Goal: Find specific page/section: Find specific page/section

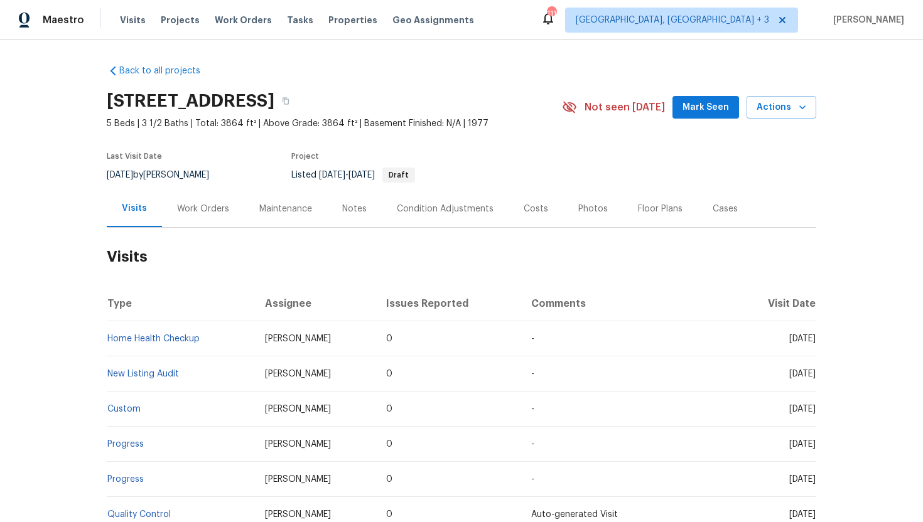
click at [212, 221] on div "Work Orders" at bounding box center [203, 208] width 82 height 37
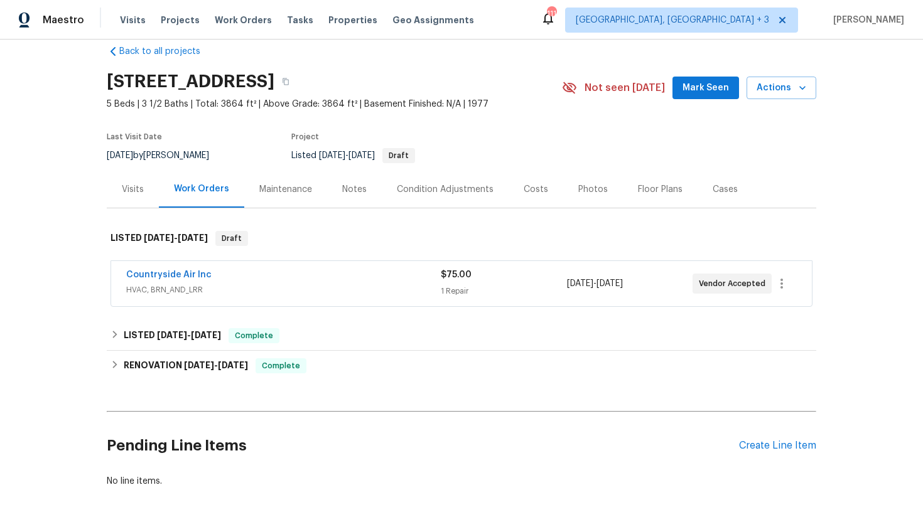
scroll to position [37, 0]
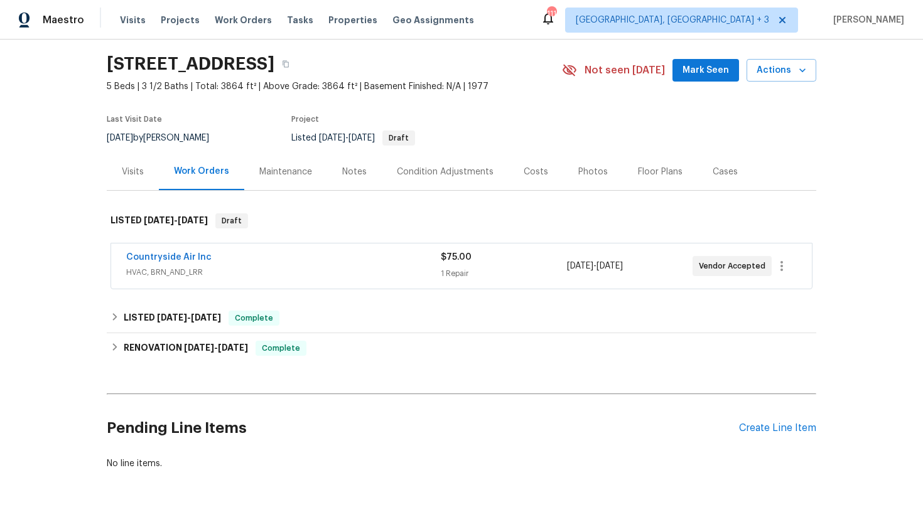
click at [291, 274] on span "HVAC, BRN_AND_LRR" at bounding box center [283, 272] width 315 height 13
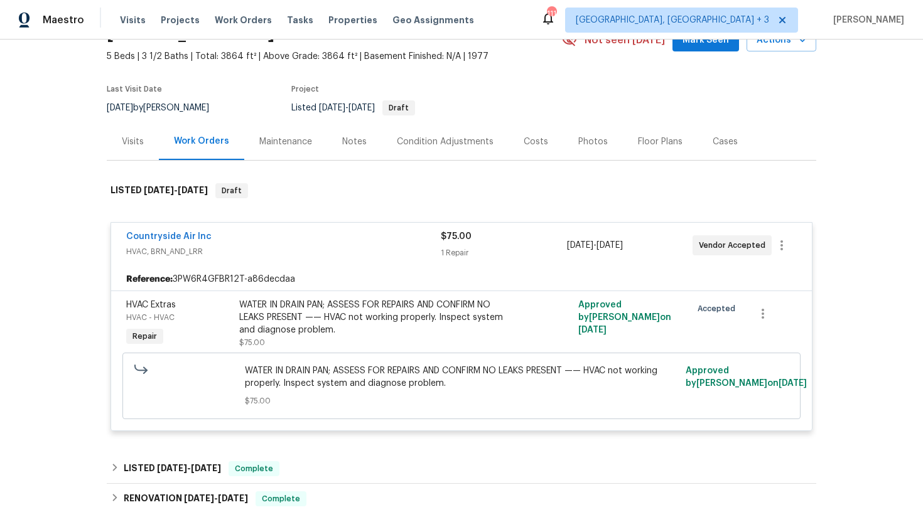
scroll to position [124, 0]
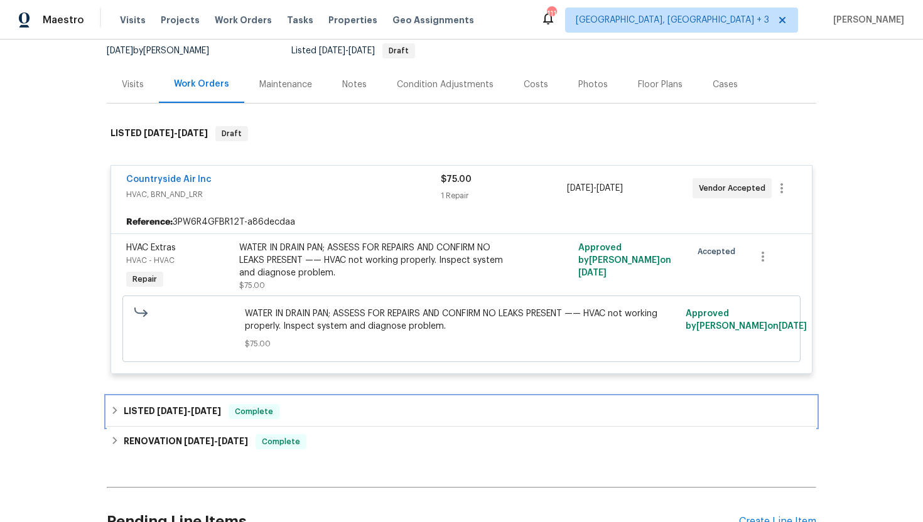
click at [299, 416] on div "LISTED [DATE] - [DATE] Complete" at bounding box center [462, 411] width 702 height 15
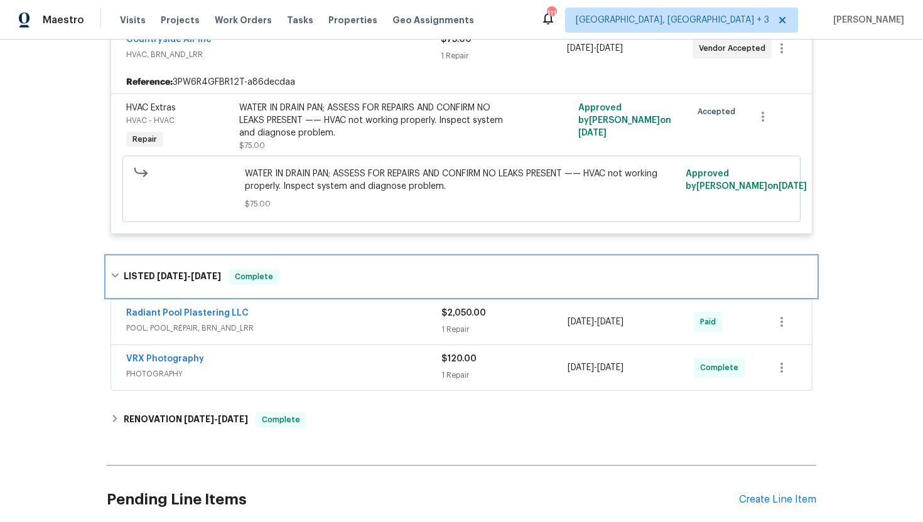
scroll to position [268, 0]
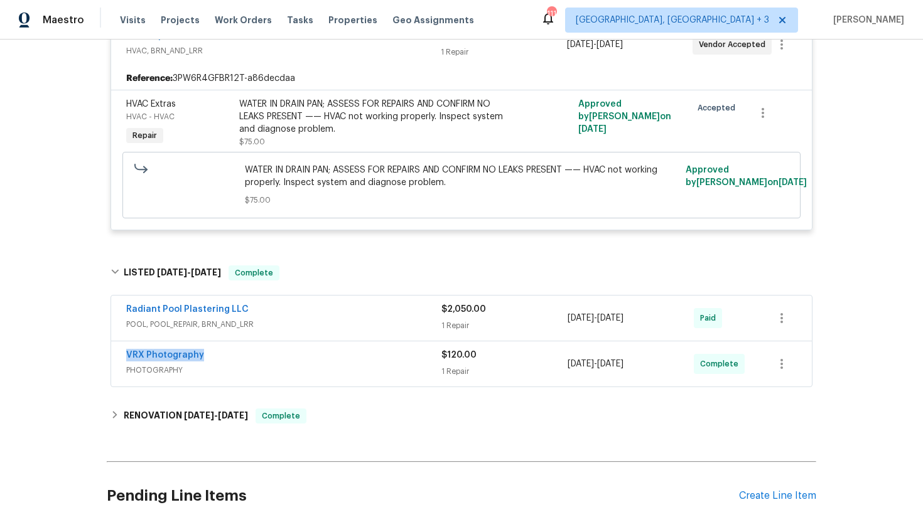
drag, startPoint x: 215, startPoint y: 359, endPoint x: 112, endPoint y: 357, distance: 102.3
click at [112, 357] on div "VRX Photography PHOTOGRAPHY $120.00 1 Repair [DATE] - [DATE] Complete" at bounding box center [461, 364] width 701 height 45
copy link "VRX Photography"
drag, startPoint x: 653, startPoint y: 369, endPoint x: 564, endPoint y: 368, distance: 89.2
click at [564, 368] on div "VRX Photography PHOTOGRAPHY $120.00 1 Repair [DATE] - [DATE] Complete" at bounding box center [446, 364] width 640 height 30
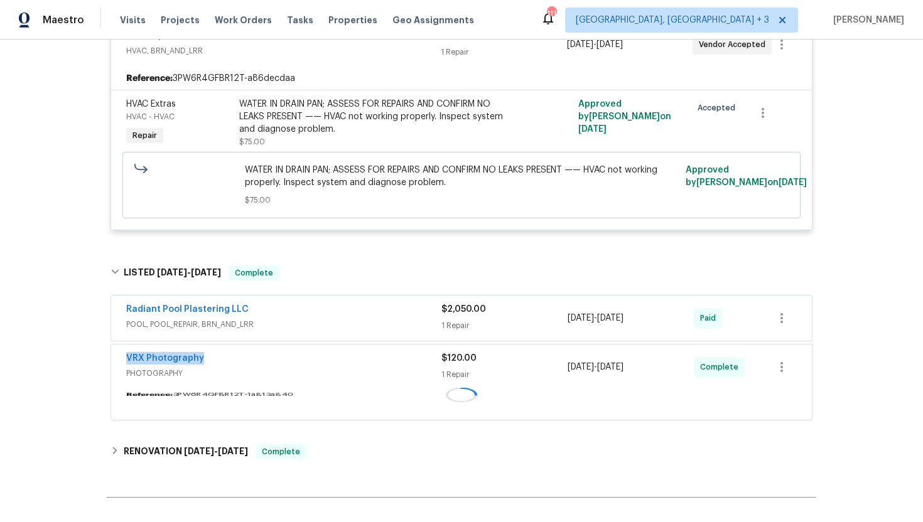
copy div "[DATE] - [DATE]"
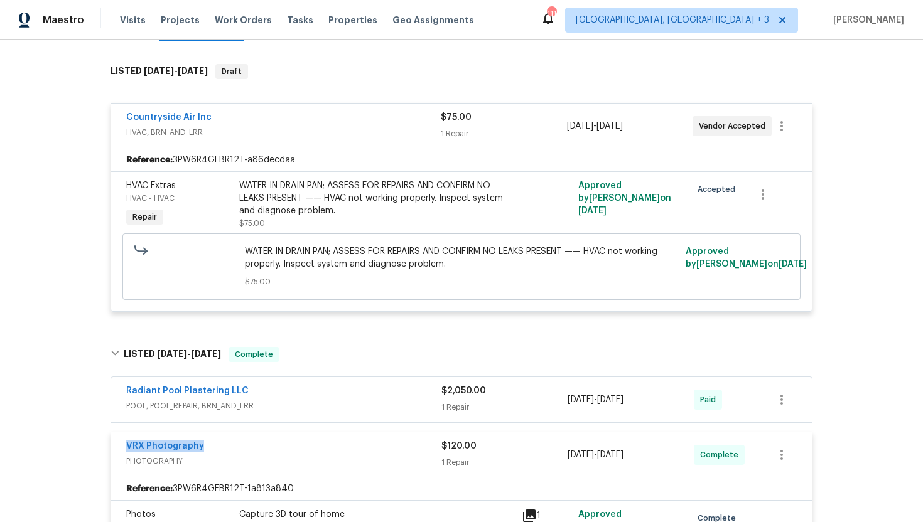
scroll to position [50, 0]
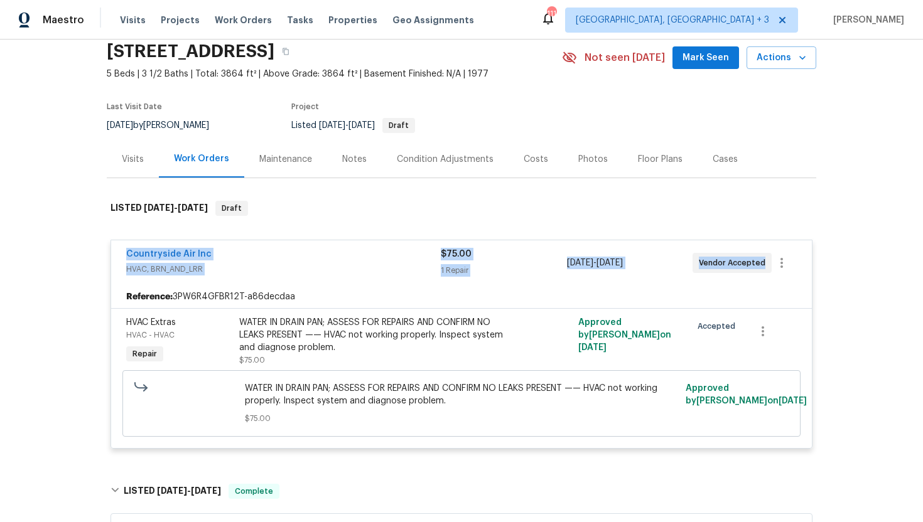
drag, startPoint x: 766, startPoint y: 267, endPoint x: 104, endPoint y: 256, distance: 661.8
click at [104, 256] on div "Back to all projects [STREET_ADDRESS] 5 Beds | 3 1/2 Baths | Total: 3864 ft² | …" at bounding box center [461, 281] width 923 height 483
copy div "Countryside Air Inc HVAC, BRN_AND_LRR $75.00 1 Repair [DATE] - [DATE] Vendor Ac…"
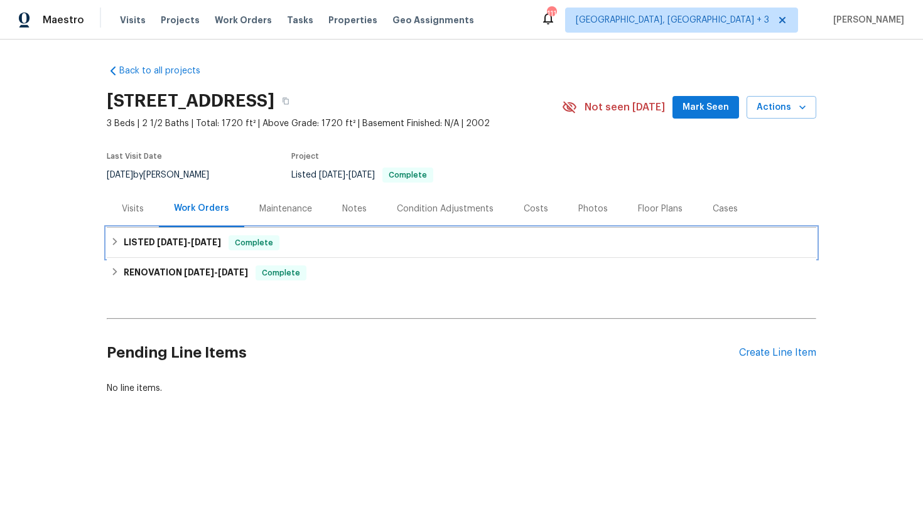
click at [223, 252] on div "LISTED 9/18/25 - 9/19/25 Complete" at bounding box center [461, 243] width 709 height 30
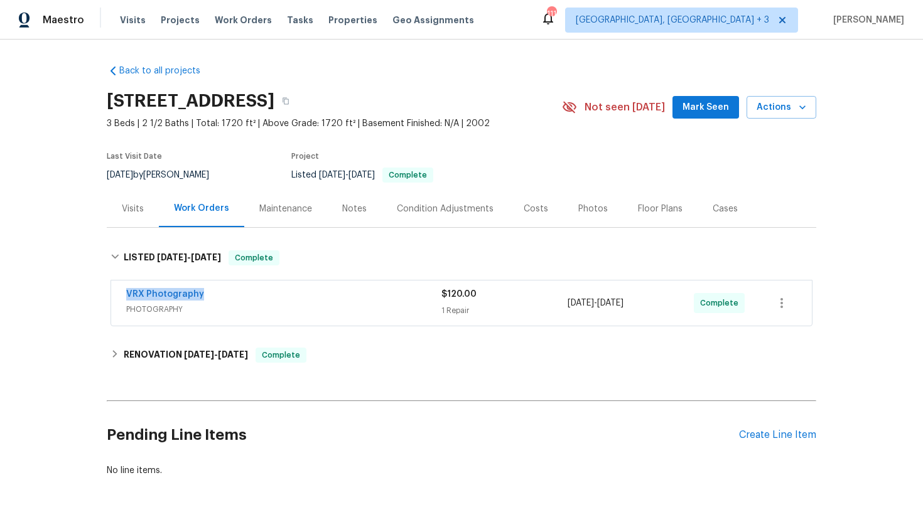
drag, startPoint x: 237, startPoint y: 301, endPoint x: 112, endPoint y: 298, distance: 125.0
click at [112, 298] on div "VRX Photography PHOTOGRAPHY $120.00 1 Repair 9/18/2025 - 9/19/2025 Complete" at bounding box center [461, 303] width 701 height 45
copy link "VRX Photography"
drag, startPoint x: 663, startPoint y: 305, endPoint x: 552, endPoint y: 305, distance: 111.1
click at [552, 305] on div "VRX Photography PHOTOGRAPHY $120.00 1 Repair 9/18/2025 - 9/19/2025 Complete" at bounding box center [446, 303] width 640 height 30
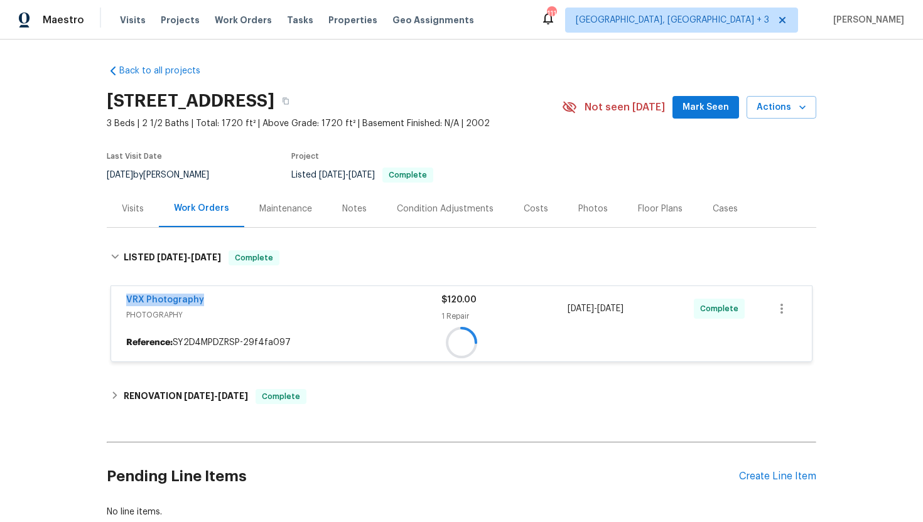
copy div "9/18/2025 - 9/19/2025"
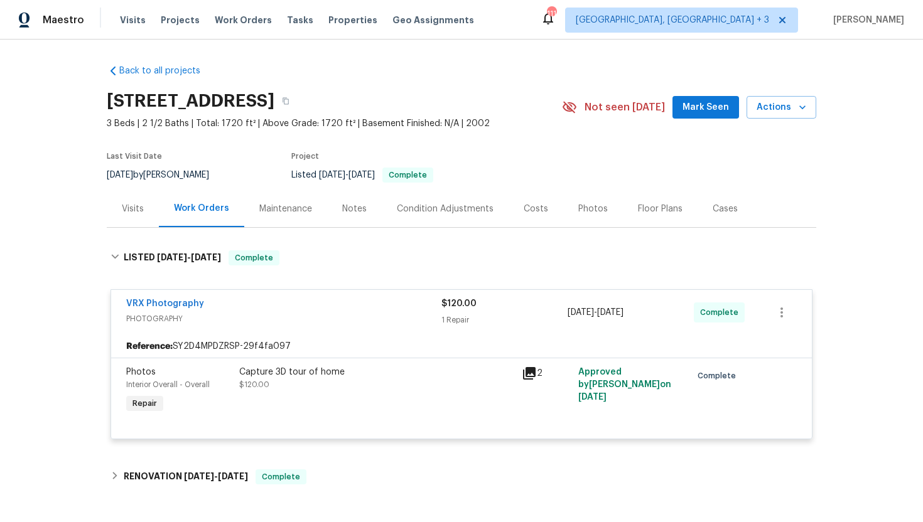
click at [139, 216] on div "Visits" at bounding box center [133, 208] width 52 height 37
